Goal: Task Accomplishment & Management: Manage account settings

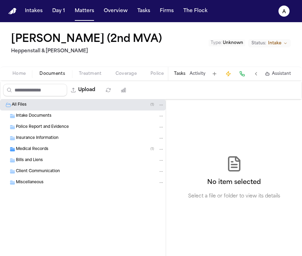
click at [58, 148] on div "Medical Records ( 1 )" at bounding box center [90, 149] width 148 height 6
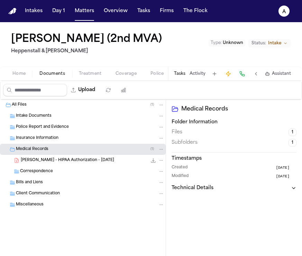
click at [154, 160] on icon "File: D. Peterson - HIPAA Authorization - 4.3.25" at bounding box center [154, 160] width 6 height 6
click at [181, 73] on button "Tasks" at bounding box center [179, 74] width 11 height 6
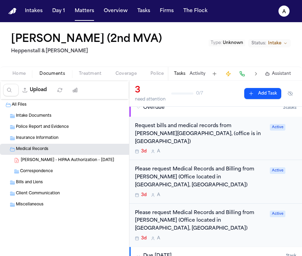
scroll to position [10, 0]
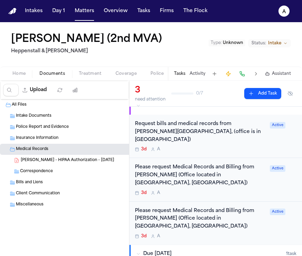
click at [229, 146] on div "3d A" at bounding box center [200, 149] width 131 height 6
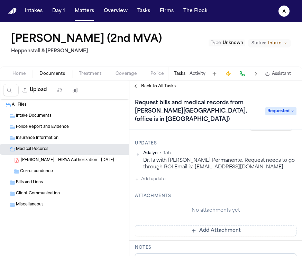
scroll to position [121, 0]
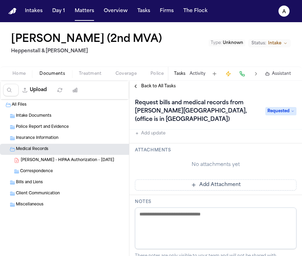
click at [247, 179] on button "Add Attachment" at bounding box center [216, 184] width 162 height 11
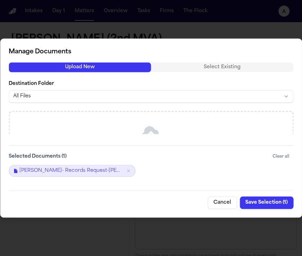
click at [275, 196] on div "Cancel Save Selection ( 1 )" at bounding box center [151, 199] width 285 height 18
click at [275, 200] on button "Save Selection ( 1 )" at bounding box center [267, 202] width 54 height 12
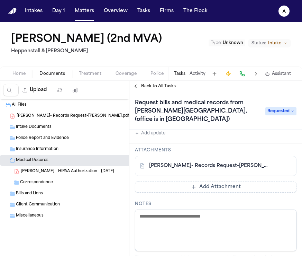
click at [158, 83] on span "Back to All Tasks" at bounding box center [158, 86] width 35 height 6
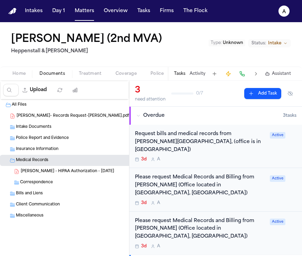
click at [249, 182] on div "Please request Medical Records and Billing from [PERSON_NAME] (Office located i…" at bounding box center [200, 189] width 131 height 32
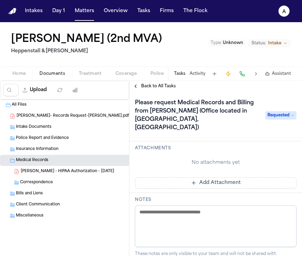
scroll to position [126, 0]
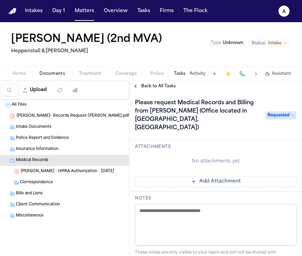
click at [257, 176] on button "Add Attachment" at bounding box center [216, 181] width 162 height 11
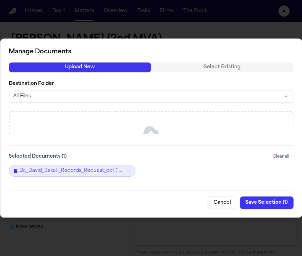
click at [264, 205] on button "Save Selection ( 1 )" at bounding box center [267, 202] width 54 height 12
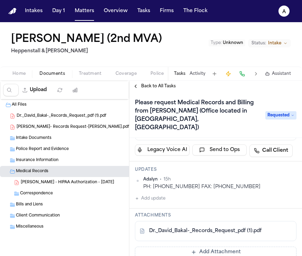
scroll to position [0, 0]
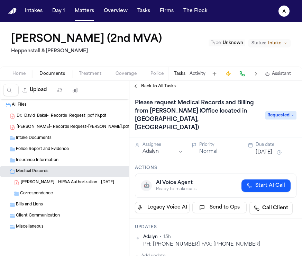
click at [163, 85] on span "Back to All Tasks" at bounding box center [158, 86] width 35 height 6
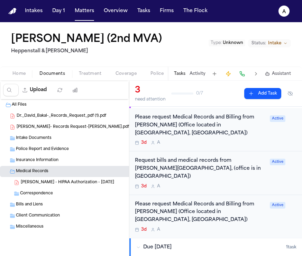
scroll to position [17, 0]
click at [250, 183] on div "3d A" at bounding box center [200, 186] width 131 height 6
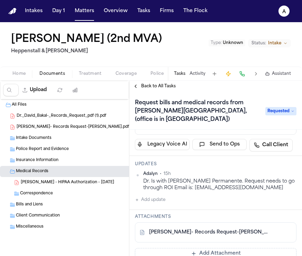
scroll to position [26, 0]
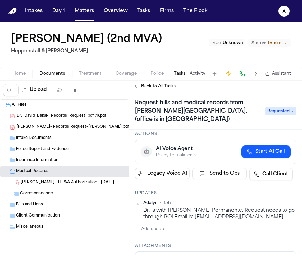
click at [171, 85] on span "Back to All Tasks" at bounding box center [158, 86] width 35 height 6
